Goal: Task Accomplishment & Management: Use online tool/utility

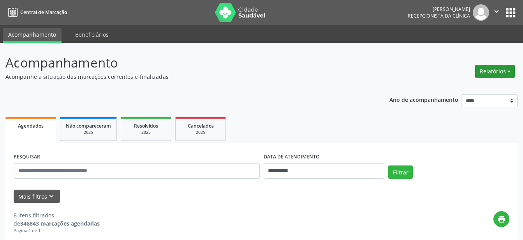
click at [492, 72] on button "Relatórios" at bounding box center [495, 71] width 40 height 13
click at [476, 90] on link "Agendamentos" at bounding box center [474, 88] width 84 height 11
select select "*"
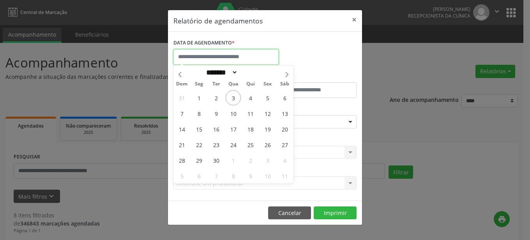
click at [209, 52] on input "text" at bounding box center [225, 57] width 105 height 16
click at [255, 95] on span "4" at bounding box center [250, 97] width 15 height 15
type input "**********"
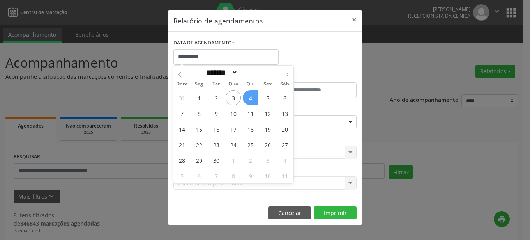
click at [255, 95] on span "4" at bounding box center [250, 97] width 15 height 15
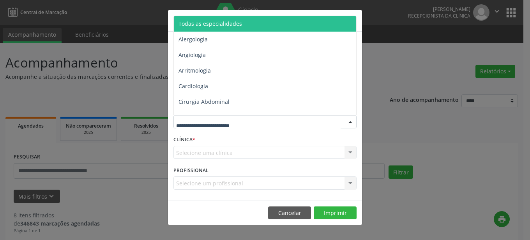
click at [348, 121] on div at bounding box center [351, 121] width 12 height 13
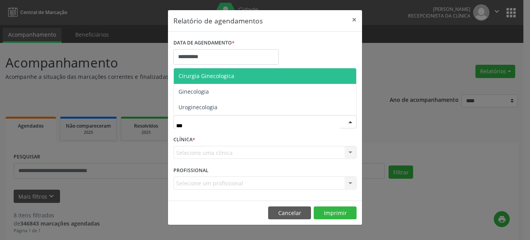
type input "****"
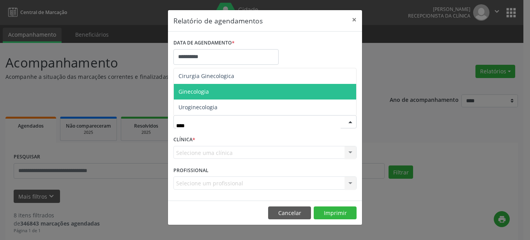
click at [221, 90] on span "Ginecologia" at bounding box center [265, 92] width 182 height 16
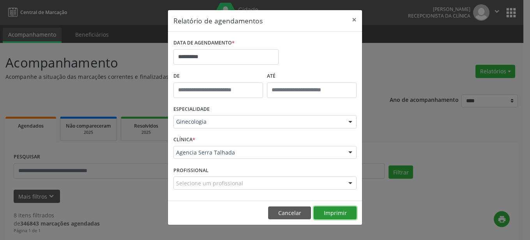
click at [332, 214] on button "Imprimir" at bounding box center [335, 212] width 43 height 13
